Goal: Information Seeking & Learning: Understand process/instructions

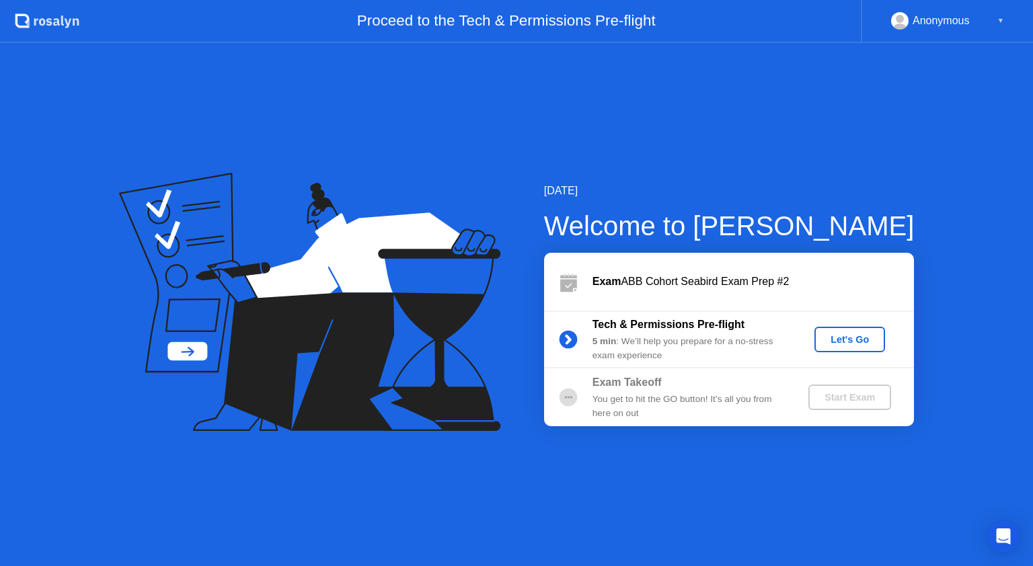
click at [851, 334] on div "Let's Go" at bounding box center [850, 339] width 60 height 11
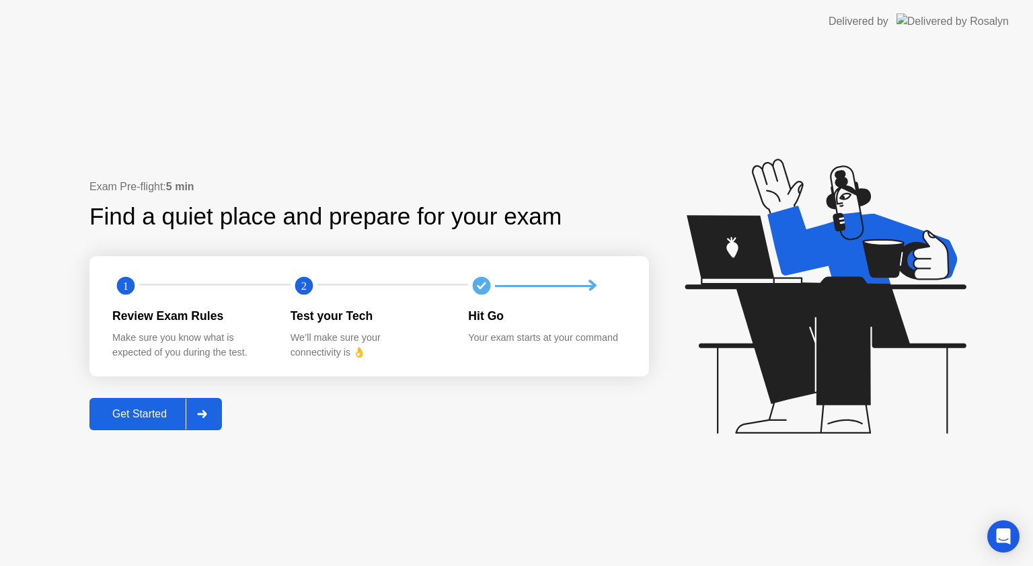
click at [172, 412] on div "Get Started" at bounding box center [140, 414] width 92 height 12
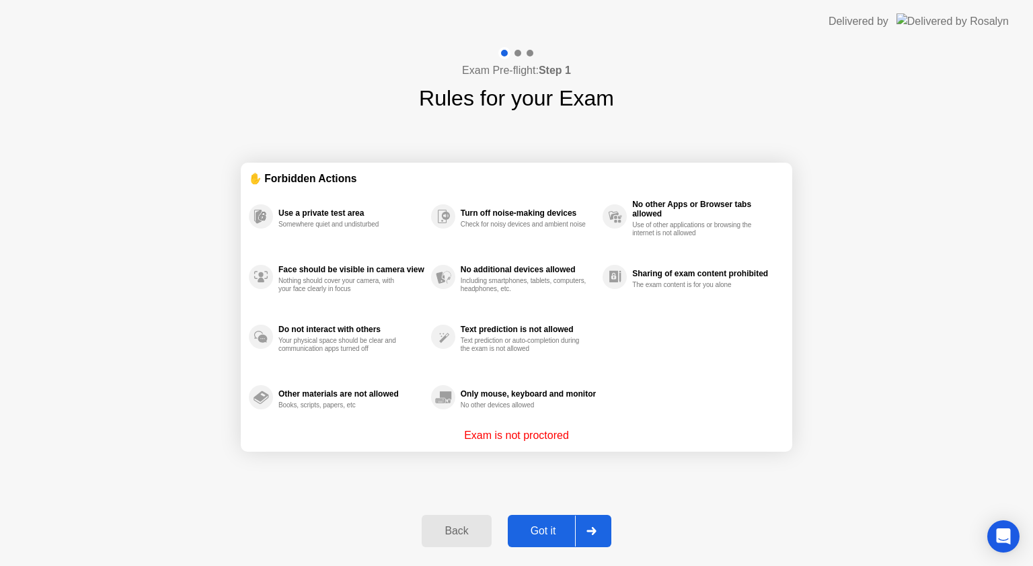
click at [554, 521] on button "Got it" at bounding box center [560, 531] width 104 height 32
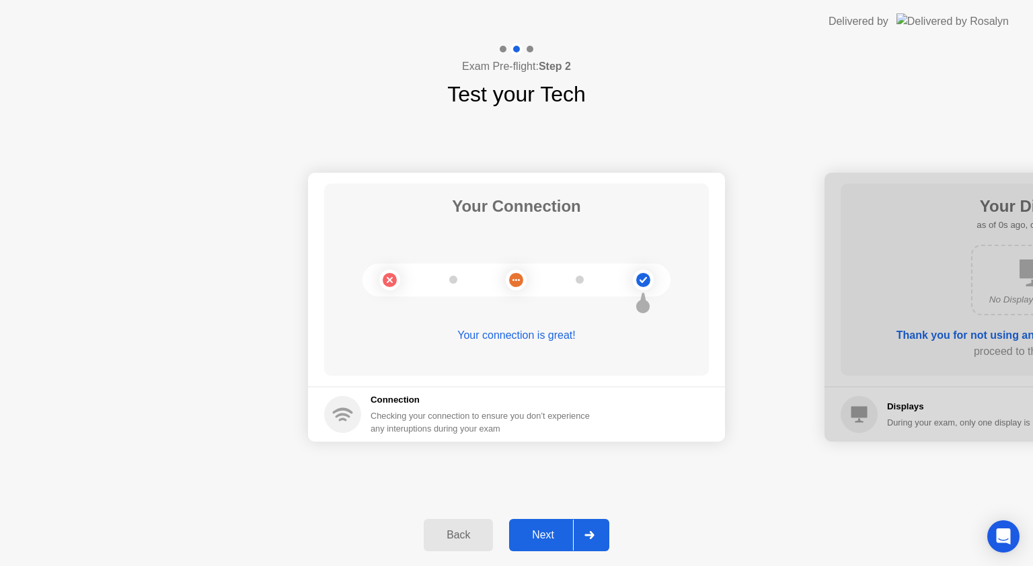
click at [554, 529] on div "Next" at bounding box center [543, 535] width 60 height 12
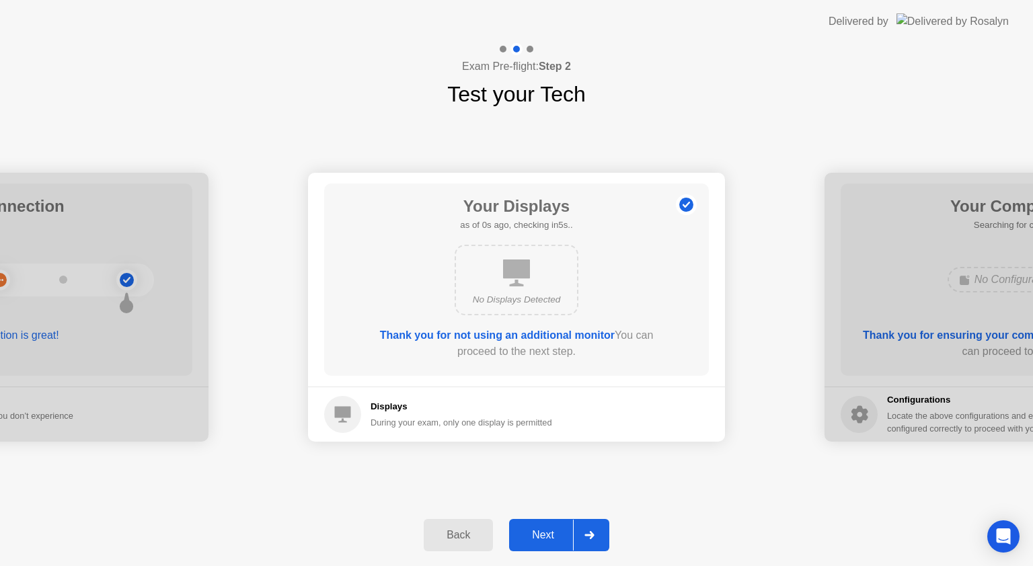
click at [554, 529] on div "Next" at bounding box center [543, 535] width 60 height 12
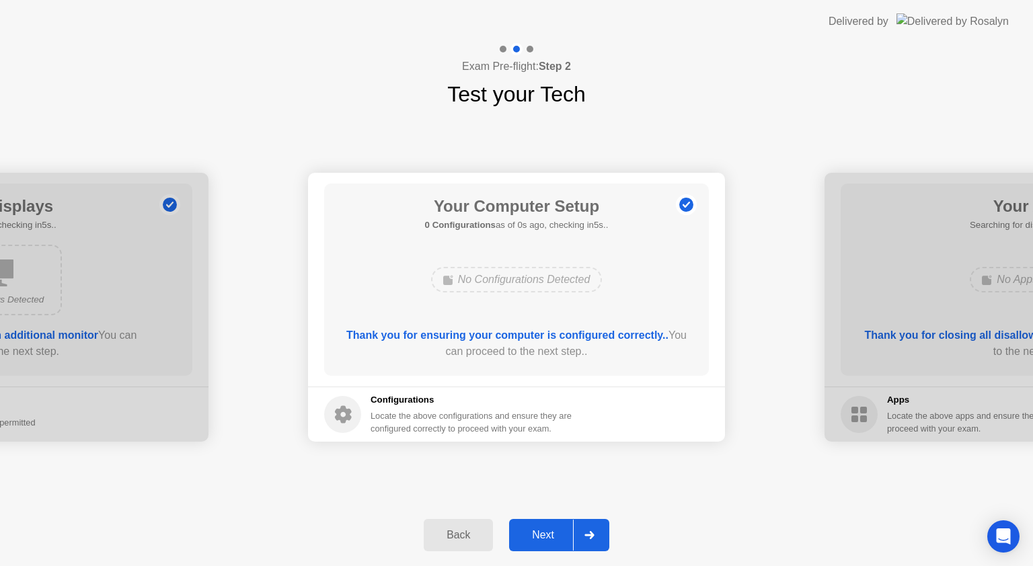
click at [554, 529] on div "Next" at bounding box center [543, 535] width 60 height 12
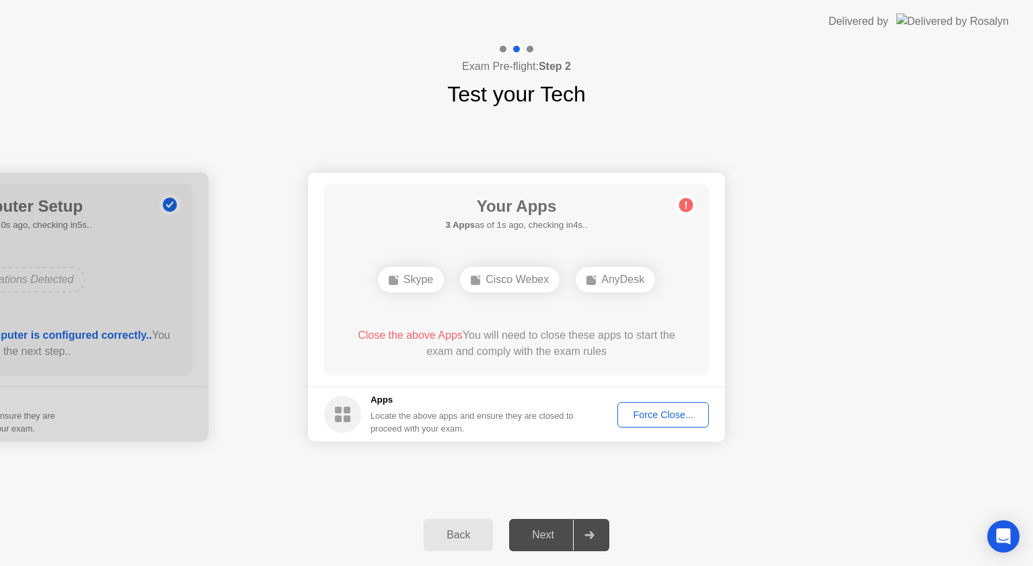
click at [662, 418] on div "Force Close..." at bounding box center [663, 415] width 82 height 11
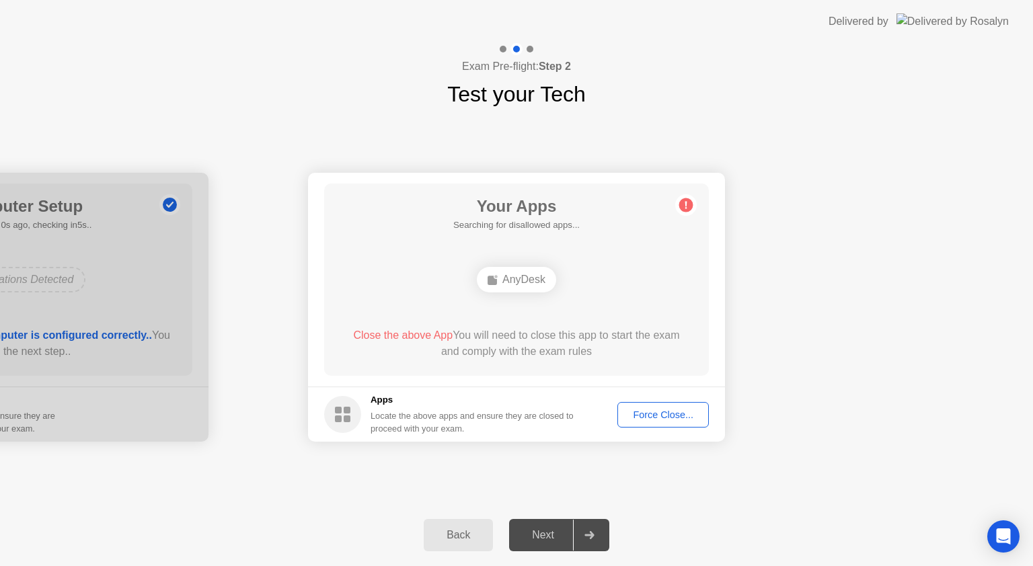
click at [673, 412] on div "Force Close..." at bounding box center [663, 415] width 82 height 11
click at [409, 340] on span "Close the above App" at bounding box center [403, 335] width 100 height 11
click at [529, 275] on div "AnyDesk" at bounding box center [516, 280] width 79 height 26
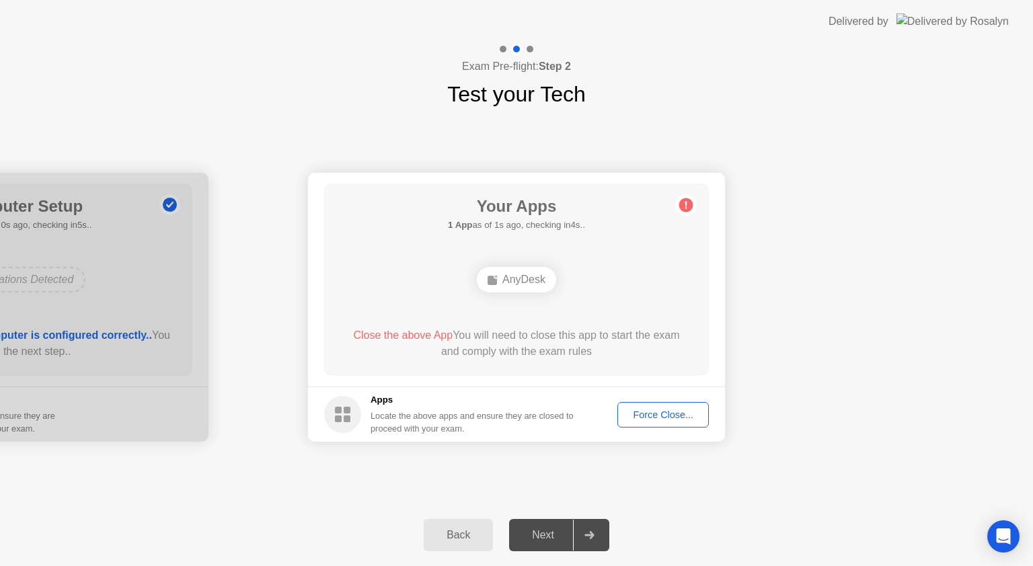
click at [691, 202] on circle at bounding box center [686, 205] width 14 height 14
click at [681, 205] on circle at bounding box center [686, 205] width 14 height 14
click at [648, 422] on button "Force Close..." at bounding box center [663, 415] width 91 height 26
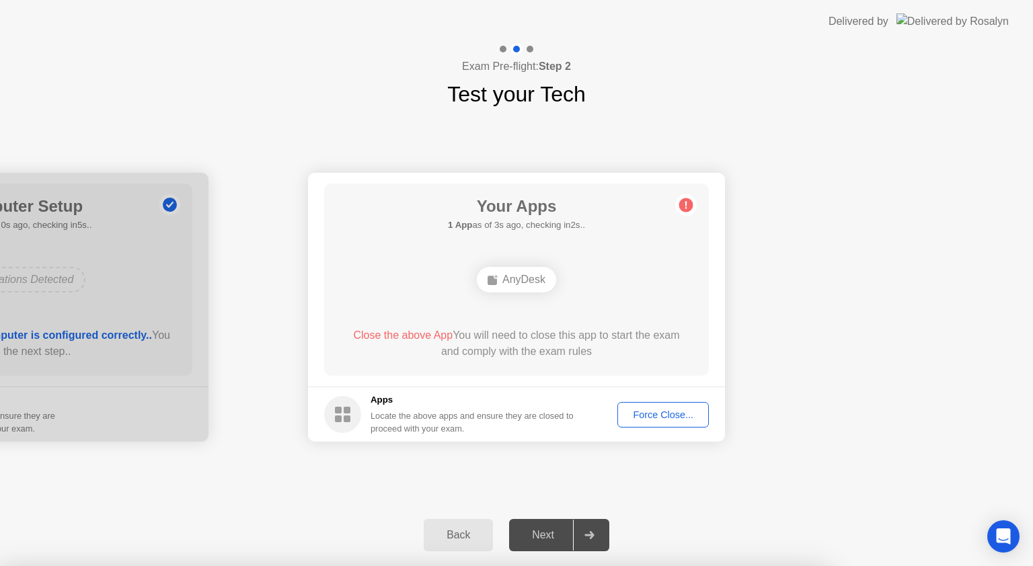
click at [670, 417] on div "Force Close..." at bounding box center [663, 415] width 82 height 11
click at [522, 285] on div "AnyDesk" at bounding box center [516, 280] width 79 height 26
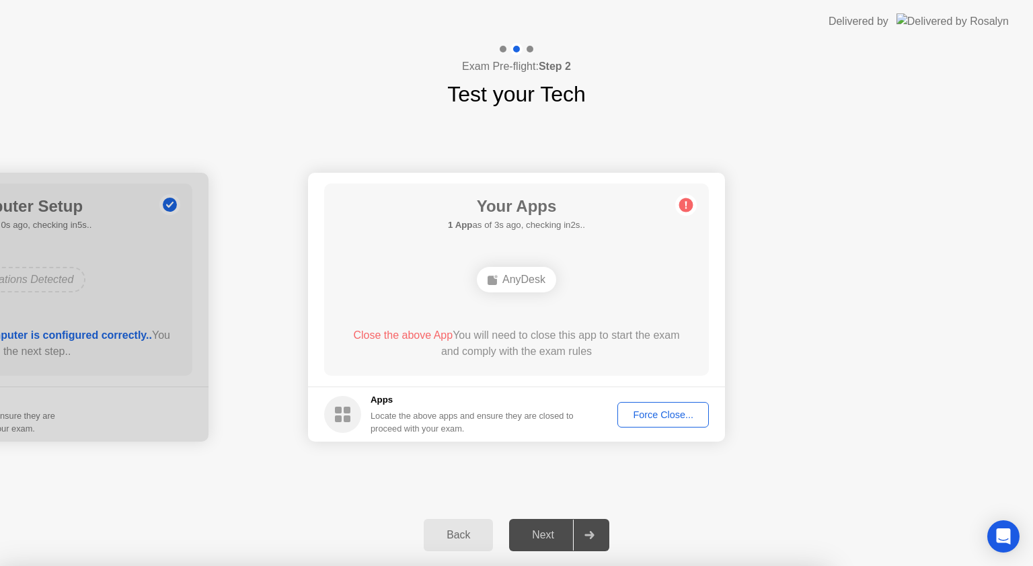
click at [662, 412] on div "Force Close..." at bounding box center [663, 415] width 82 height 11
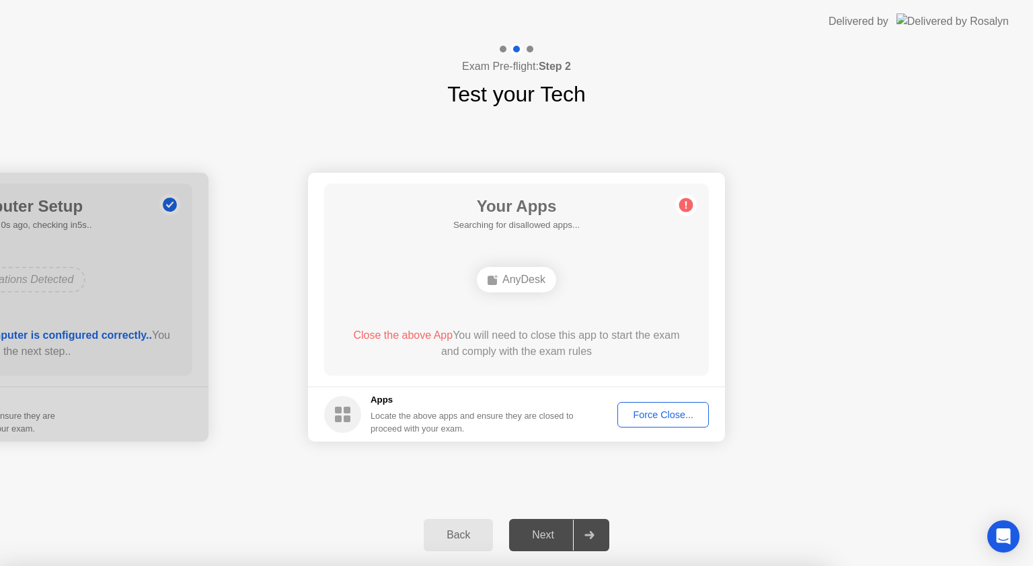
click at [677, 412] on div "Force Close..." at bounding box center [663, 415] width 82 height 11
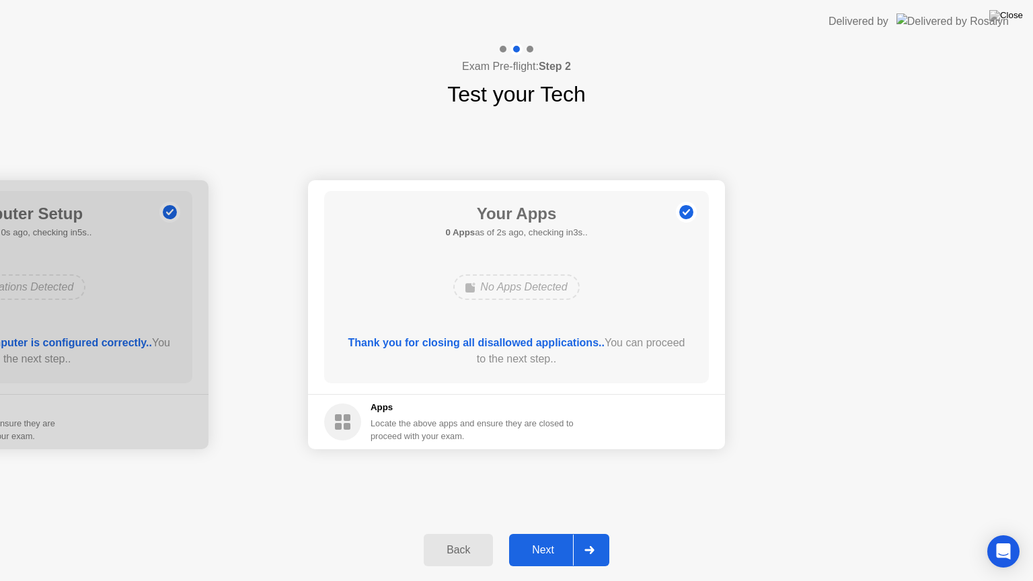
click at [542, 554] on div "Next" at bounding box center [543, 550] width 60 height 12
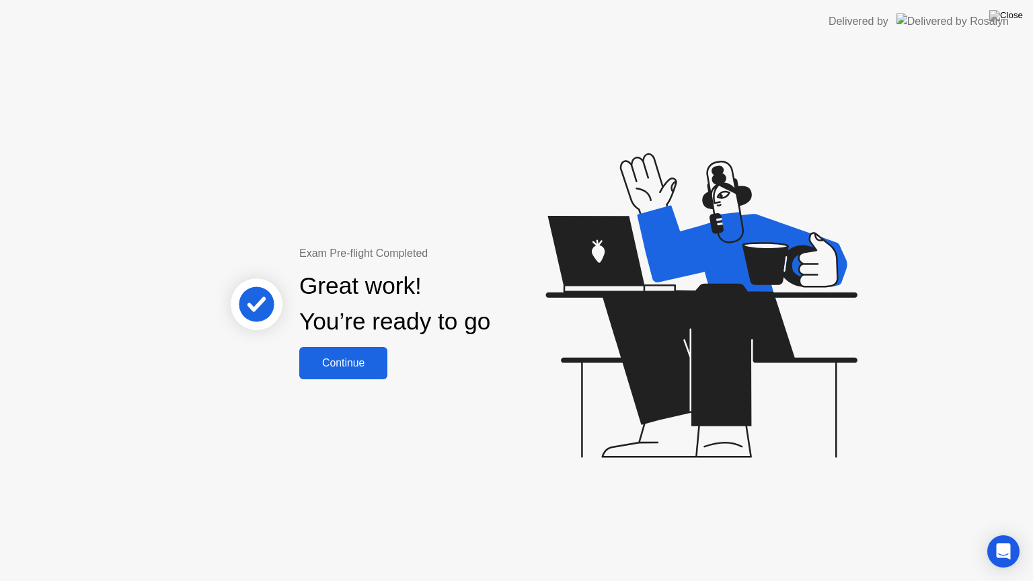
click at [360, 358] on div "Continue" at bounding box center [343, 363] width 80 height 12
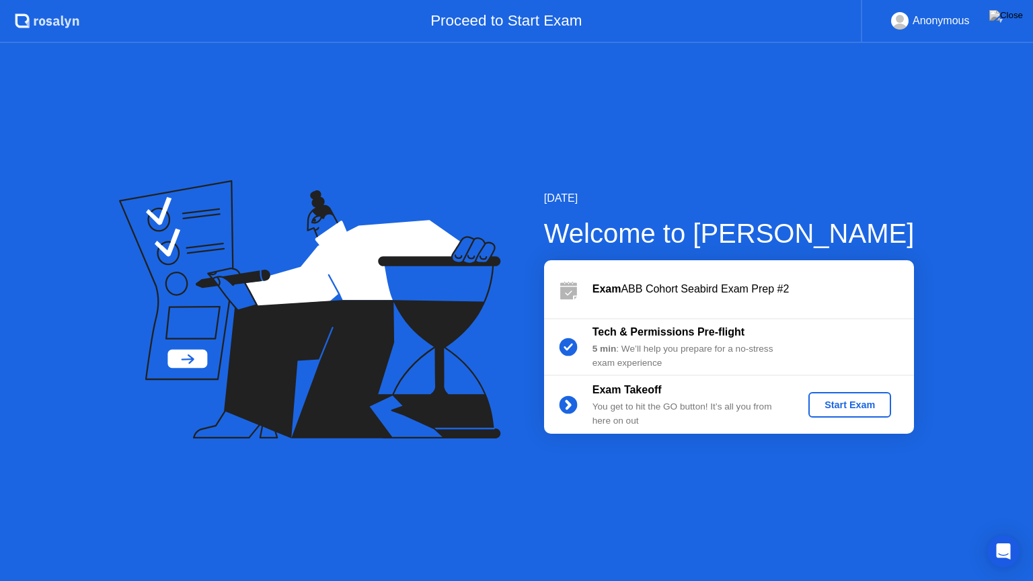
click at [838, 410] on div "Start Exam" at bounding box center [850, 405] width 72 height 11
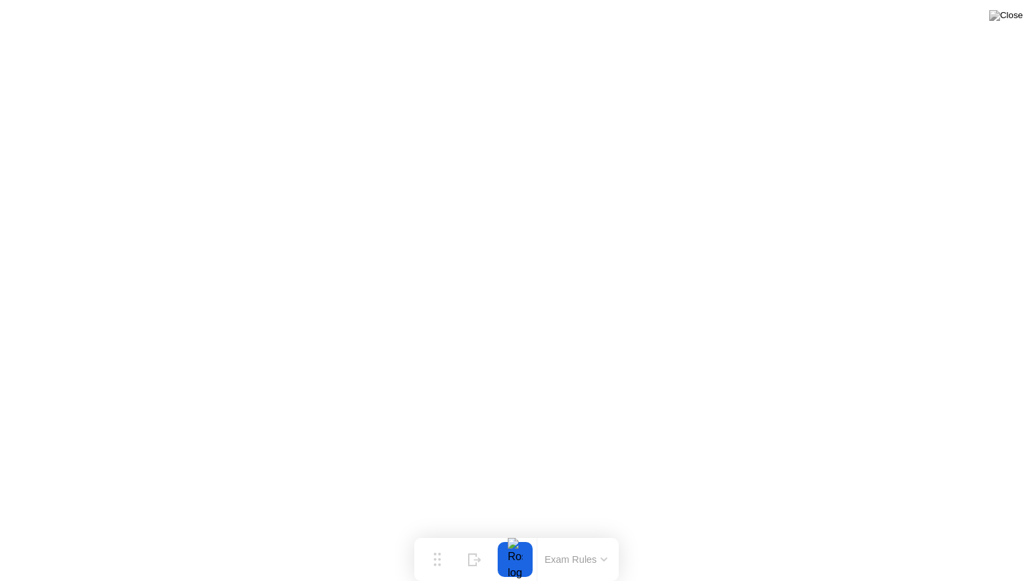
click at [525, 551] on div at bounding box center [515, 559] width 28 height 35
click at [565, 562] on button "Exam Rules" at bounding box center [576, 560] width 71 height 12
